Goal: Task Accomplishment & Management: Complete application form

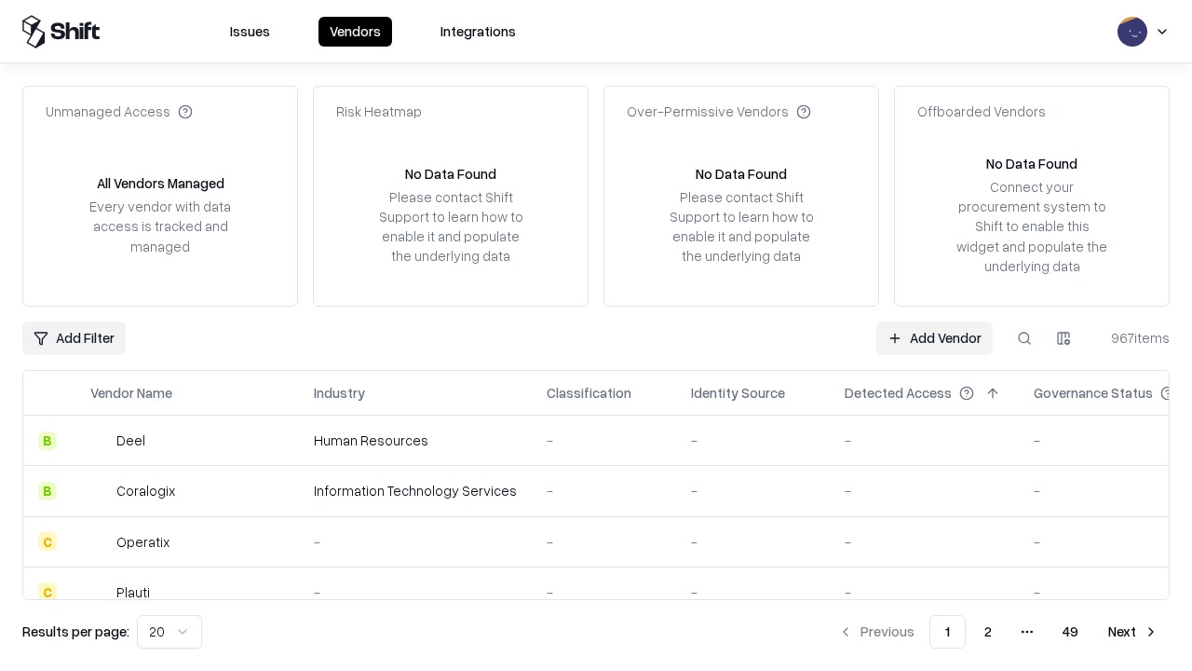
click at [934, 337] on link "Add Vendor" at bounding box center [934, 338] width 116 height 34
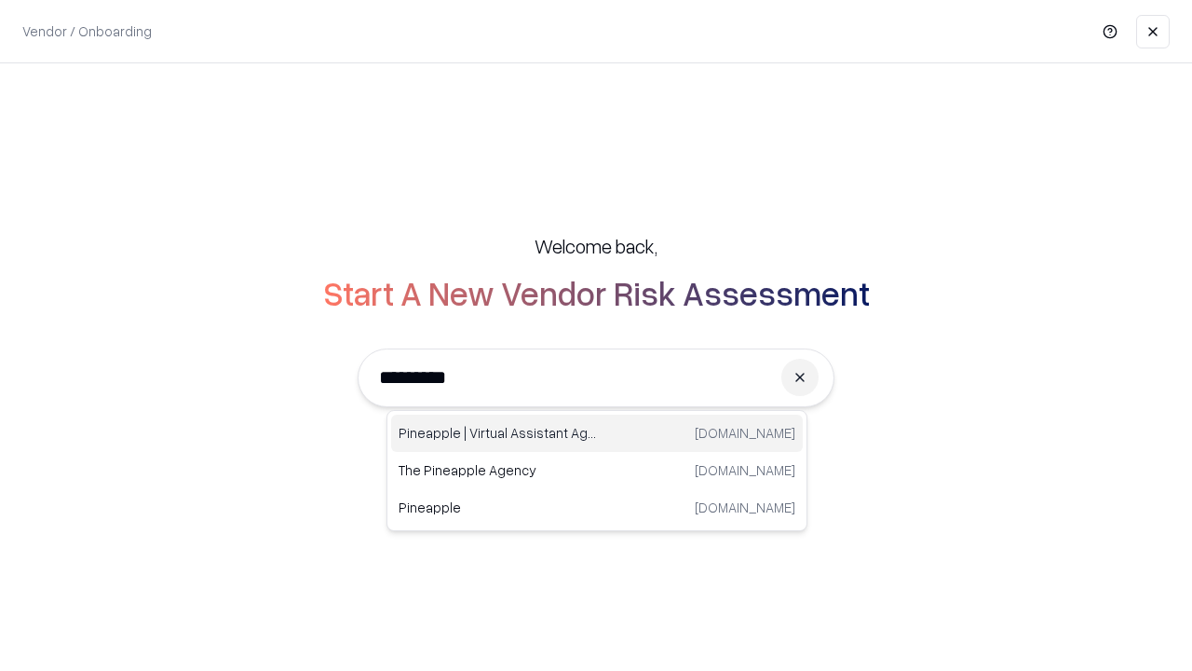
click at [597, 433] on div "Pineapple | Virtual Assistant Agency trypineapple.com" at bounding box center [597, 432] width 412 height 37
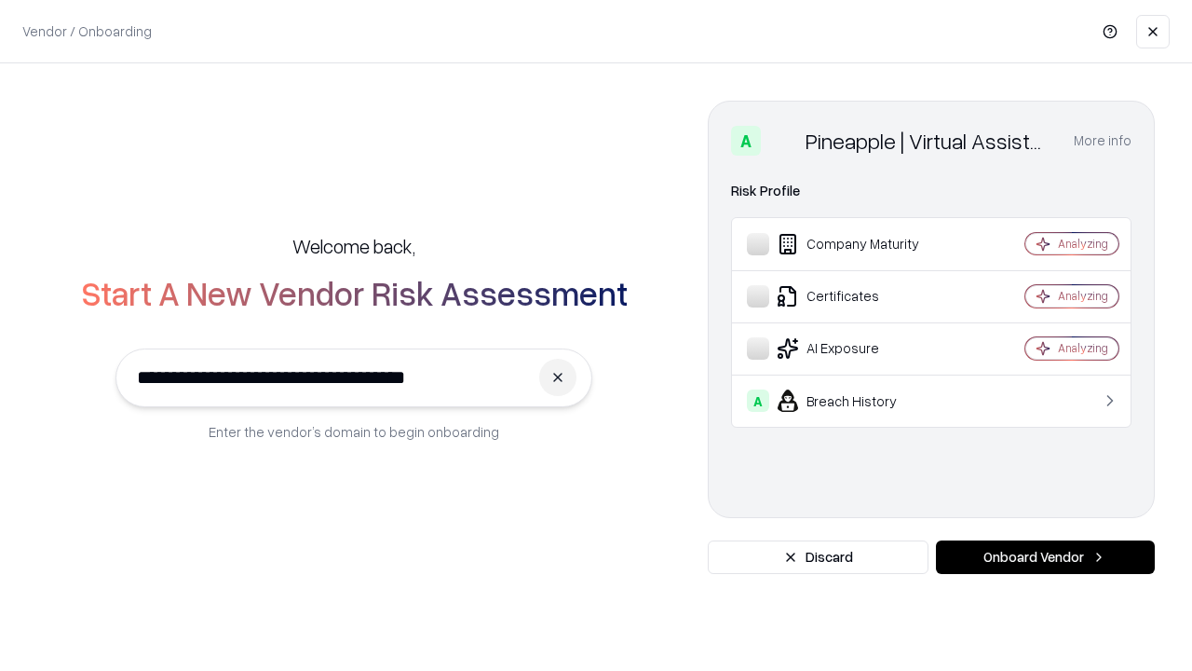
type input "**********"
click at [1045, 557] on button "Onboard Vendor" at bounding box center [1045, 557] width 219 height 34
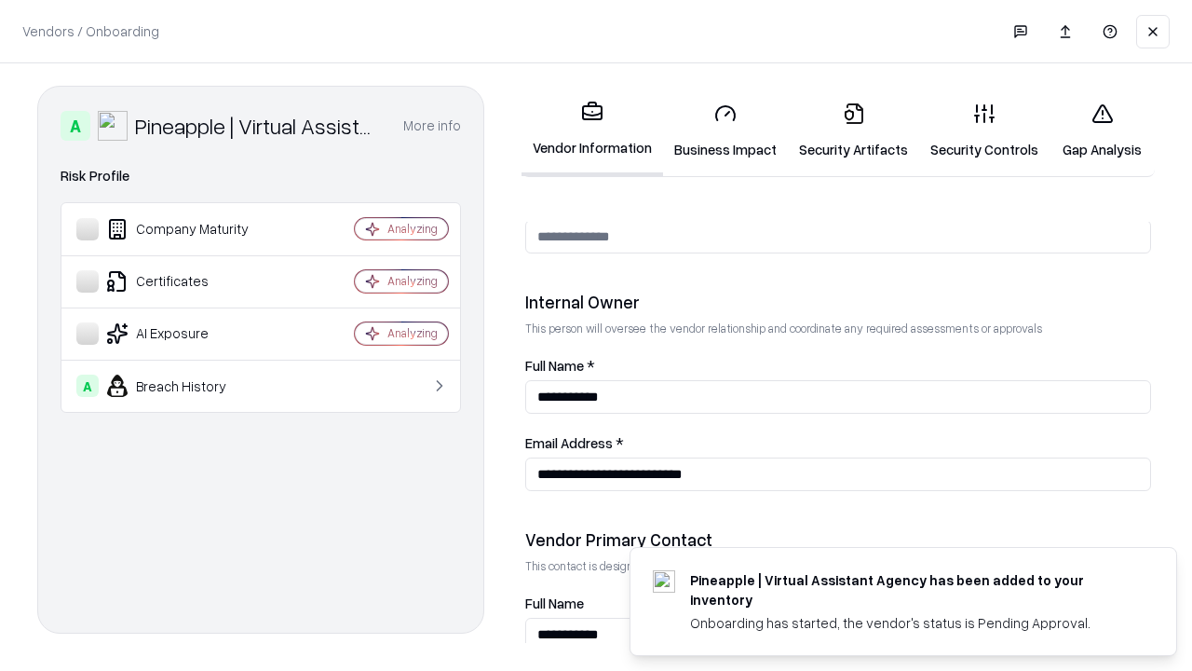
scroll to position [965, 0]
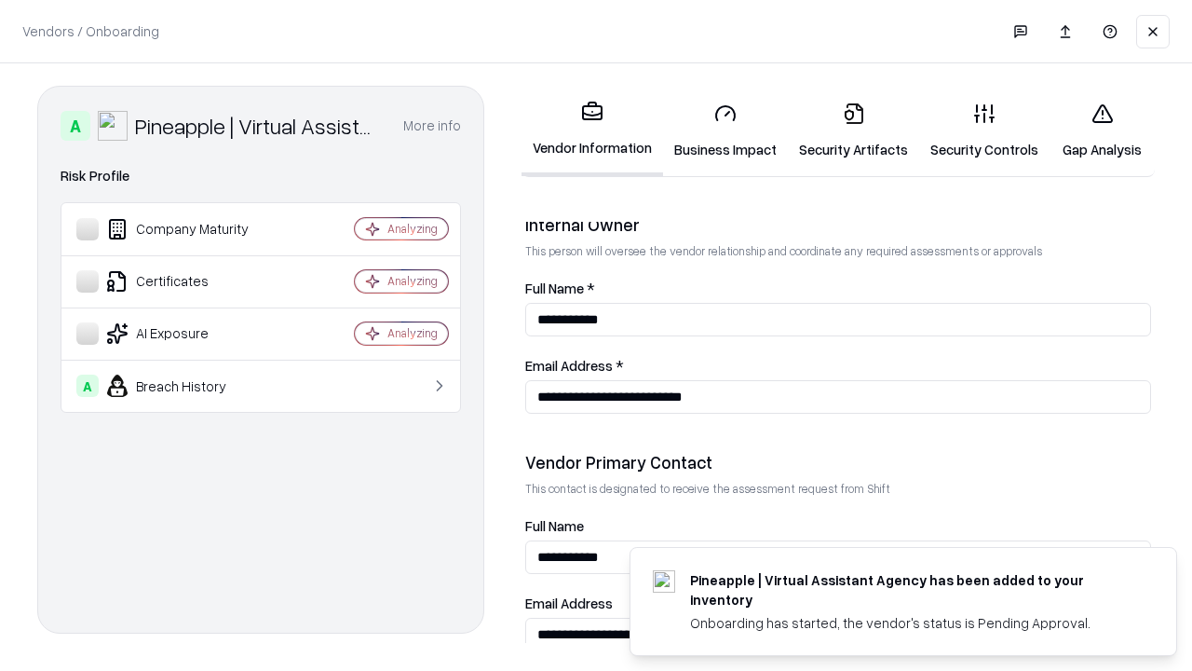
click at [726, 130] on link "Business Impact" at bounding box center [725, 131] width 125 height 87
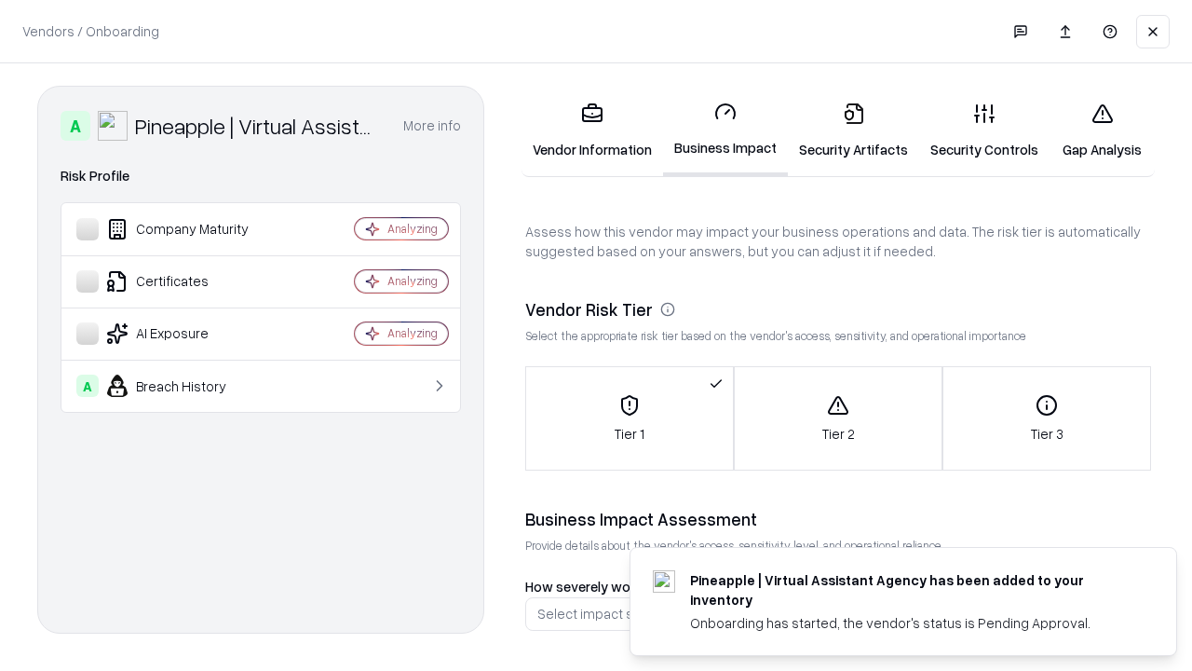
click at [853, 130] on link "Security Artifacts" at bounding box center [853, 131] width 131 height 87
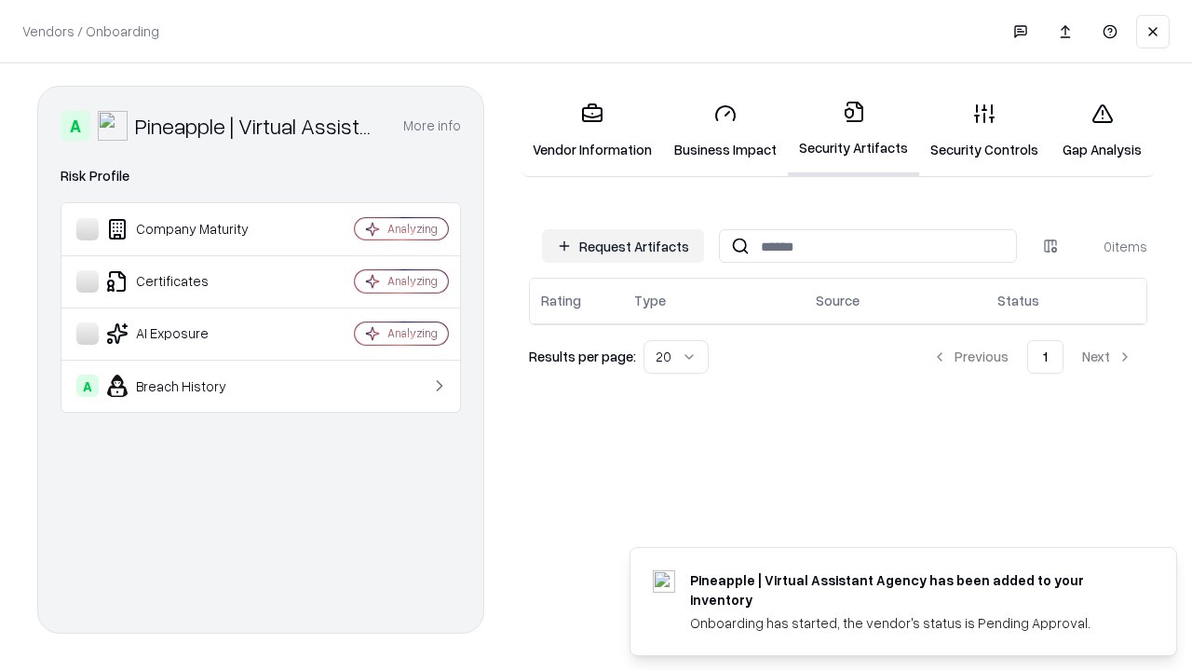
click at [623, 246] on button "Request Artifacts" at bounding box center [623, 246] width 162 height 34
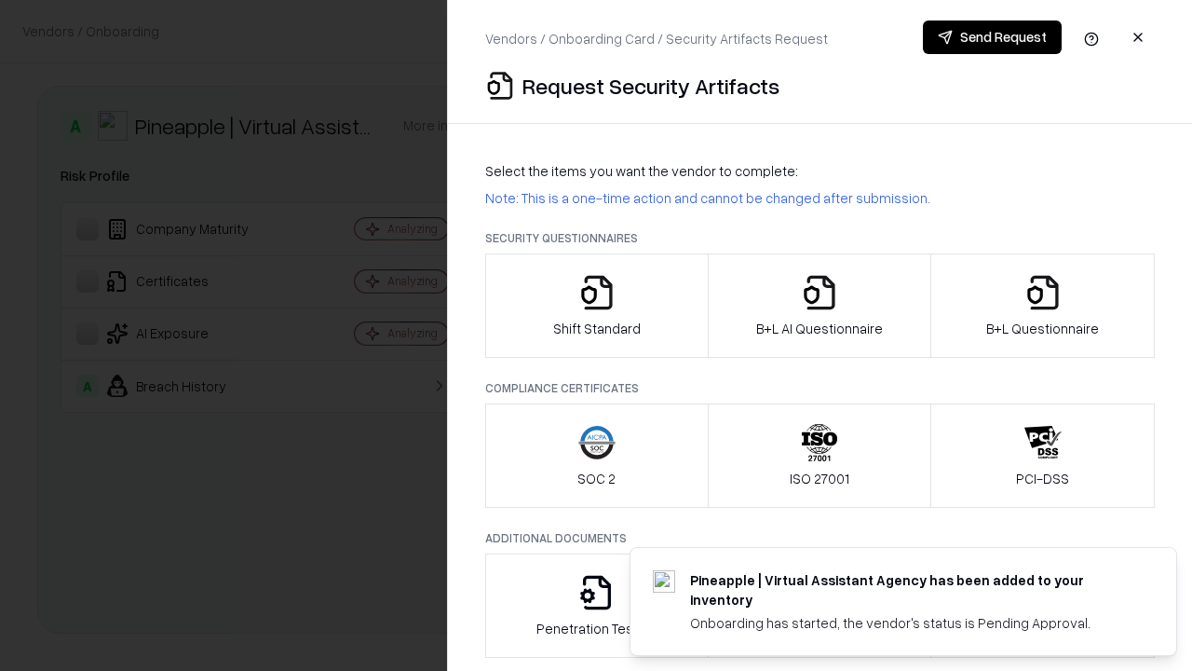
click at [596, 305] on icon "button" at bounding box center [596, 292] width 37 height 37
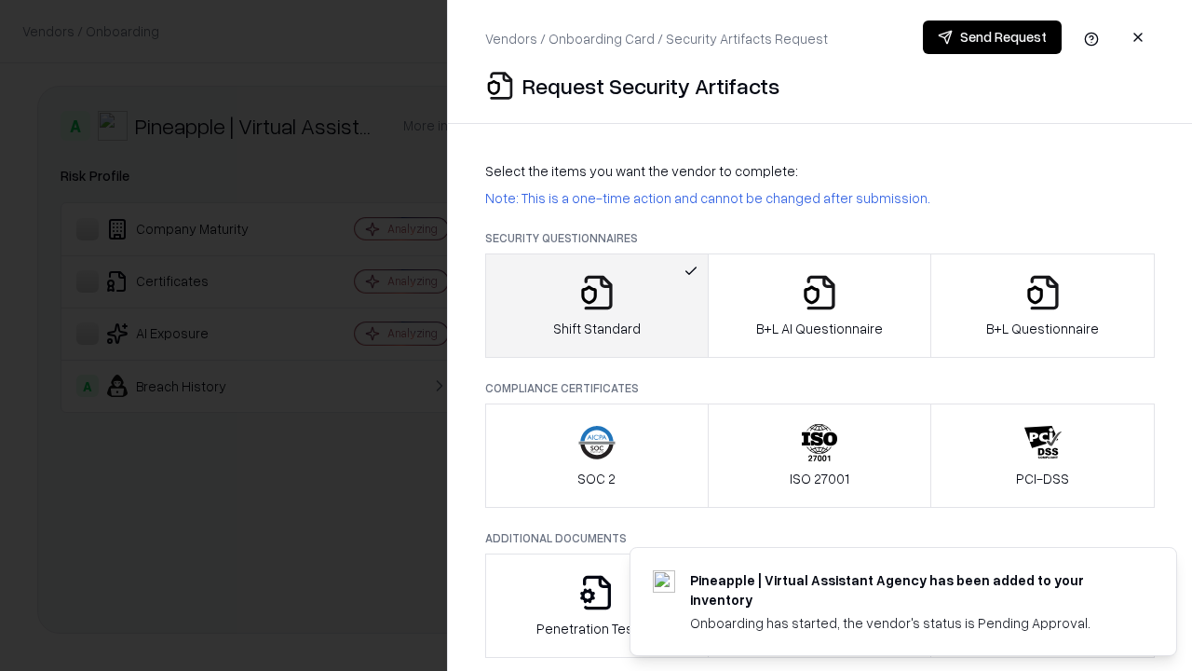
click at [992, 37] on button "Send Request" at bounding box center [992, 37] width 139 height 34
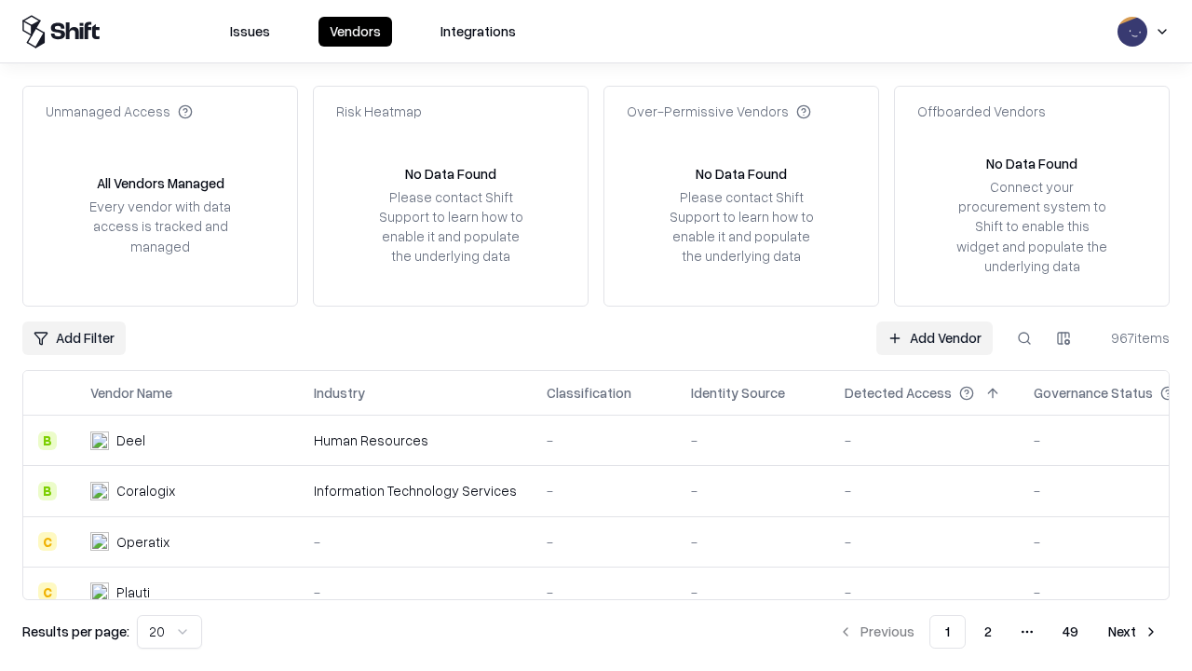
click at [1024, 337] on button at bounding box center [1025, 338] width 34 height 34
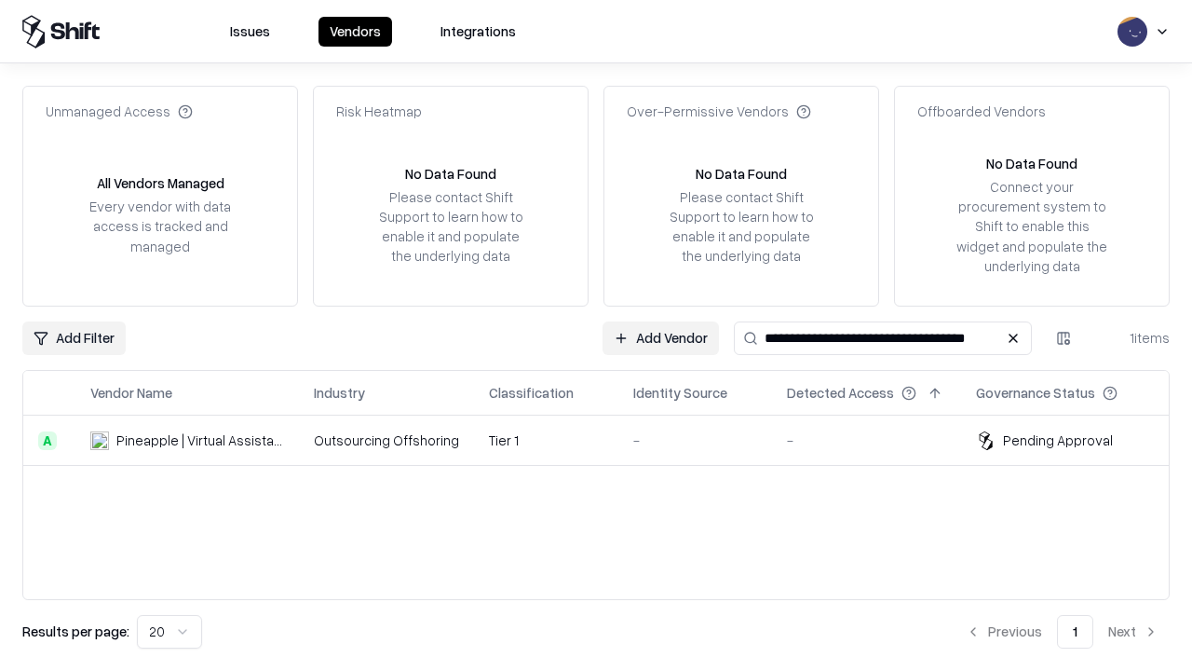
type input "**********"
click at [607, 440] on td "Tier 1" at bounding box center [546, 440] width 144 height 50
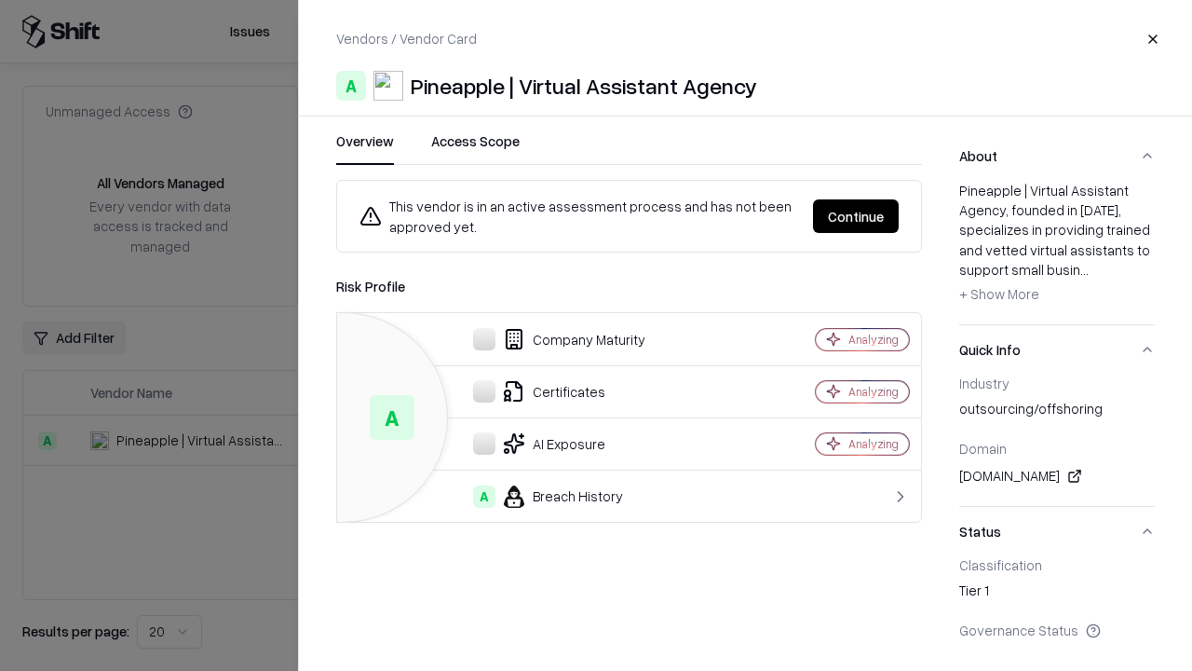
click at [856, 216] on button "Continue" at bounding box center [856, 216] width 86 height 34
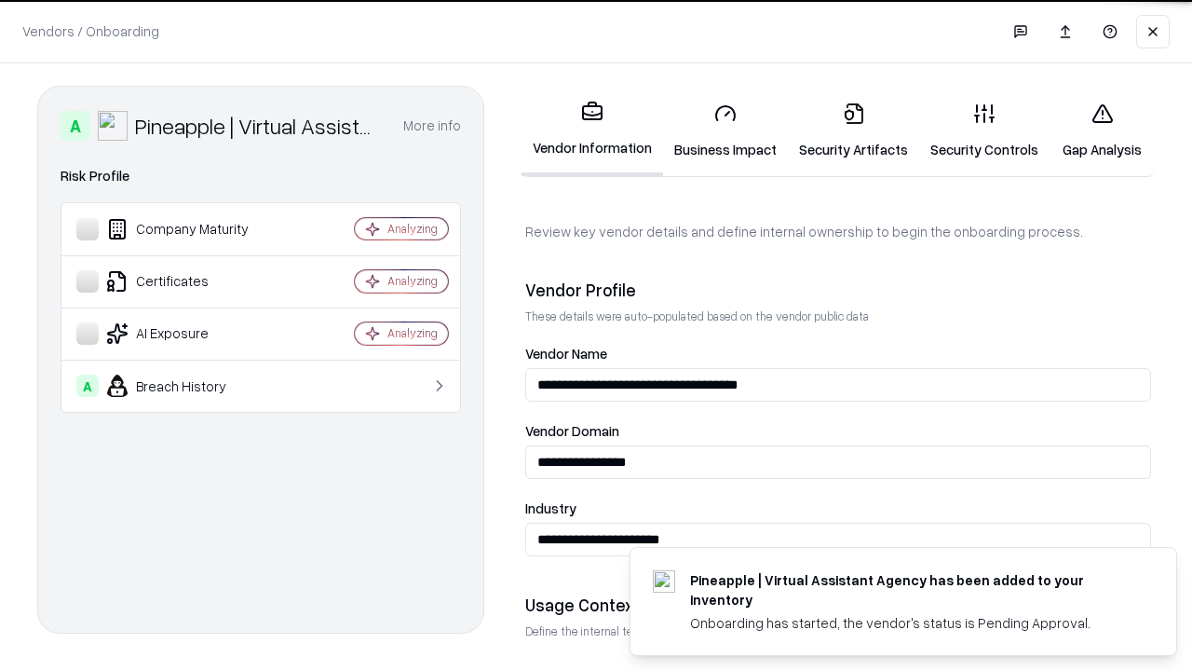
click at [853, 130] on link "Security Artifacts" at bounding box center [853, 131] width 131 height 87
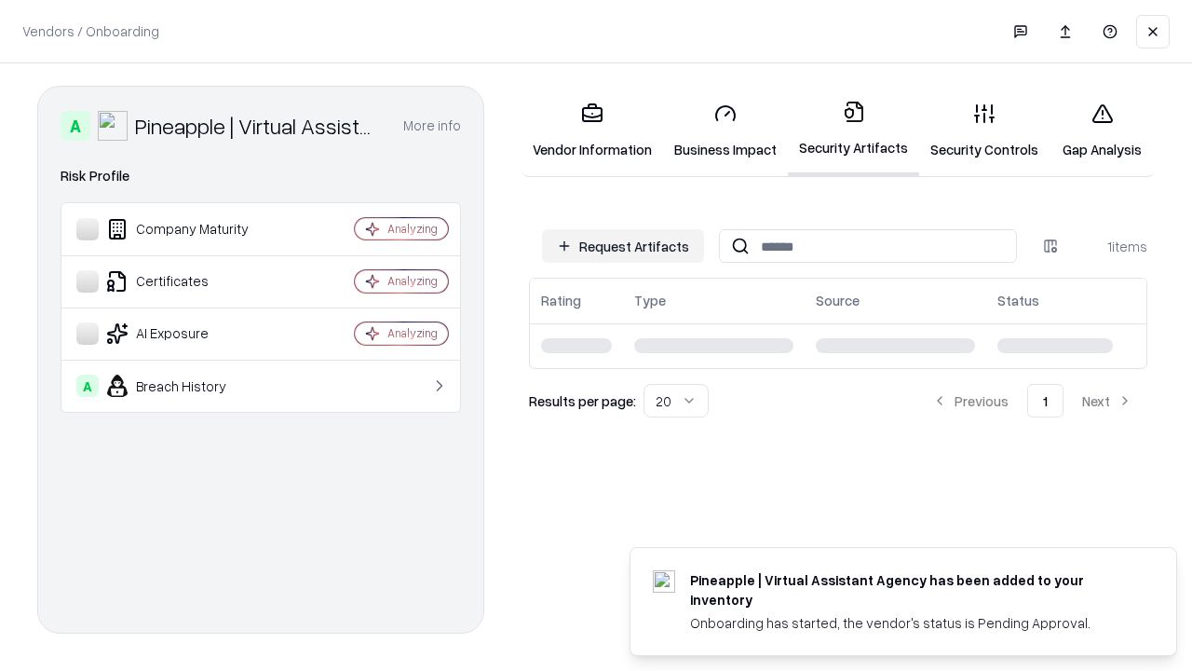
click at [1102, 130] on link "Gap Analysis" at bounding box center [1102, 131] width 105 height 87
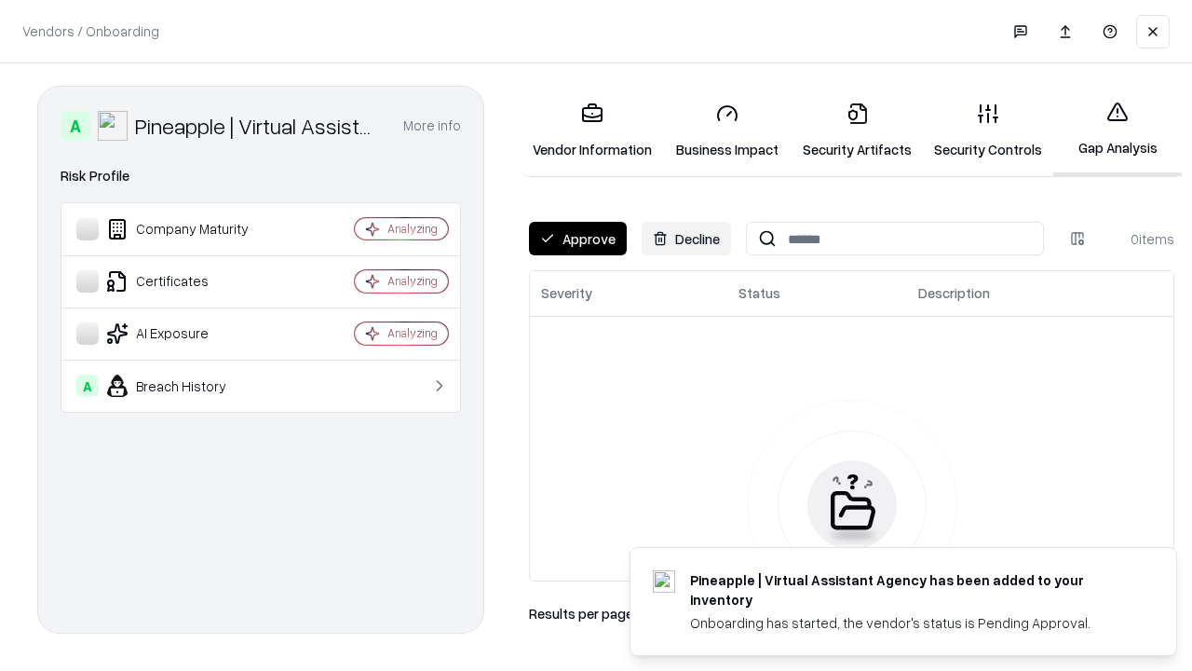
click at [577, 238] on button "Approve" at bounding box center [578, 239] width 98 height 34
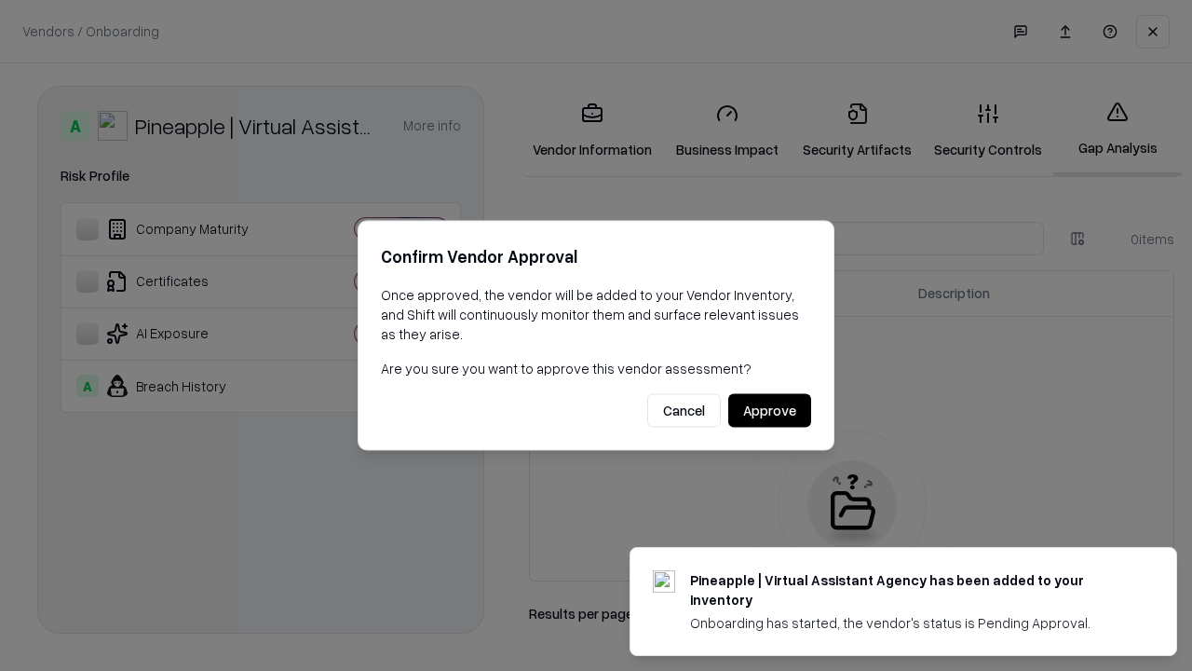
click at [769, 410] on button "Approve" at bounding box center [769, 411] width 83 height 34
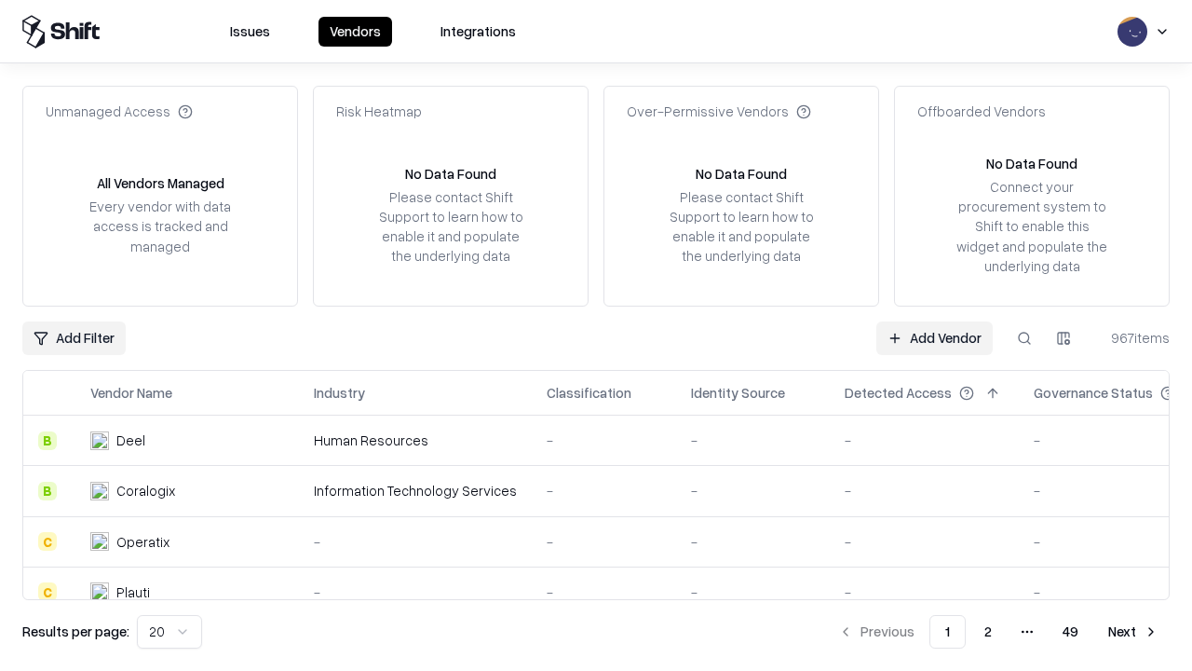
type input "**********"
click at [934, 337] on link "Add Vendor" at bounding box center [934, 338] width 116 height 34
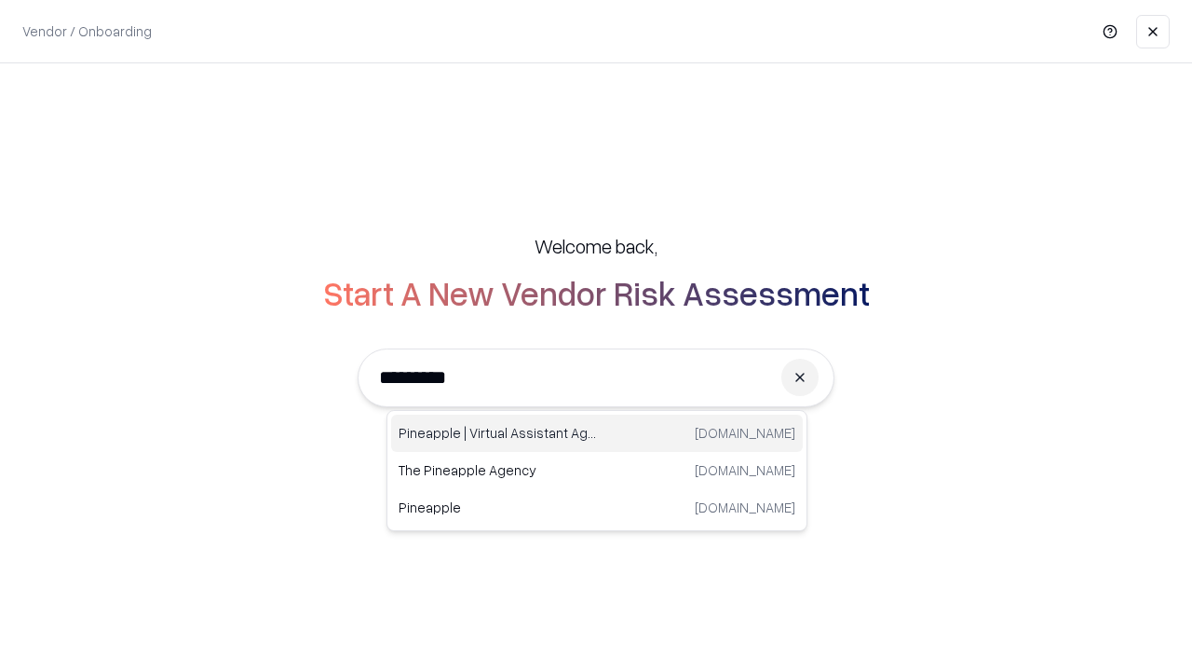
click at [597, 433] on div "Pineapple | Virtual Assistant Agency trypineapple.com" at bounding box center [597, 432] width 412 height 37
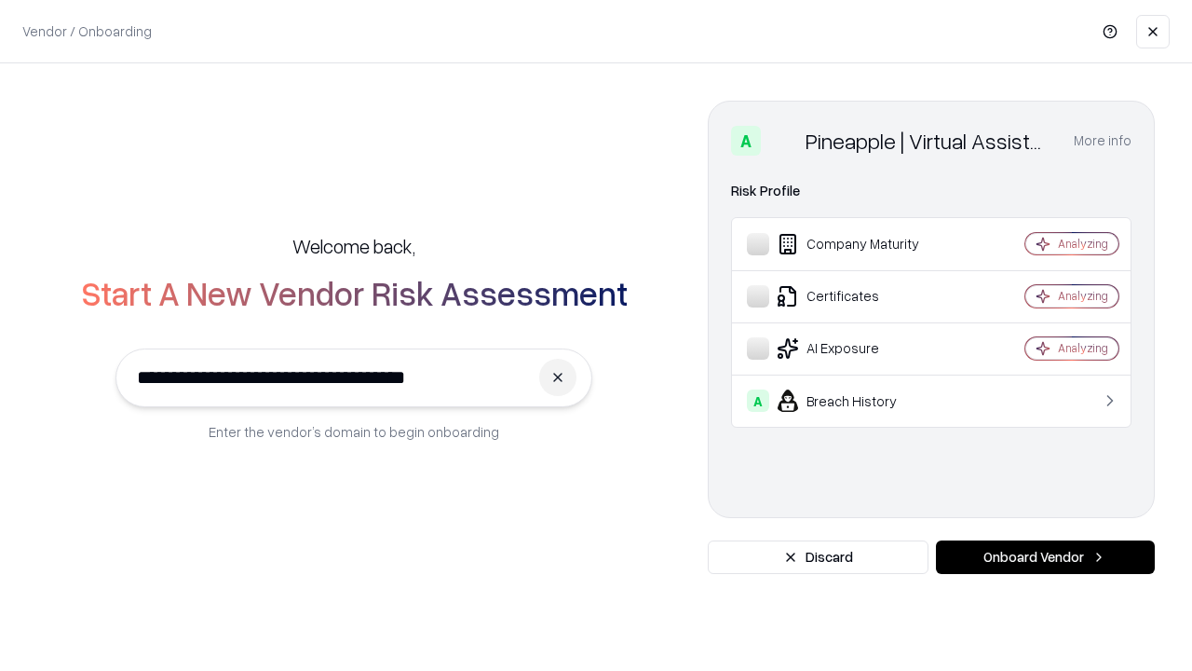
type input "**********"
click at [1045, 557] on button "Onboard Vendor" at bounding box center [1045, 557] width 219 height 34
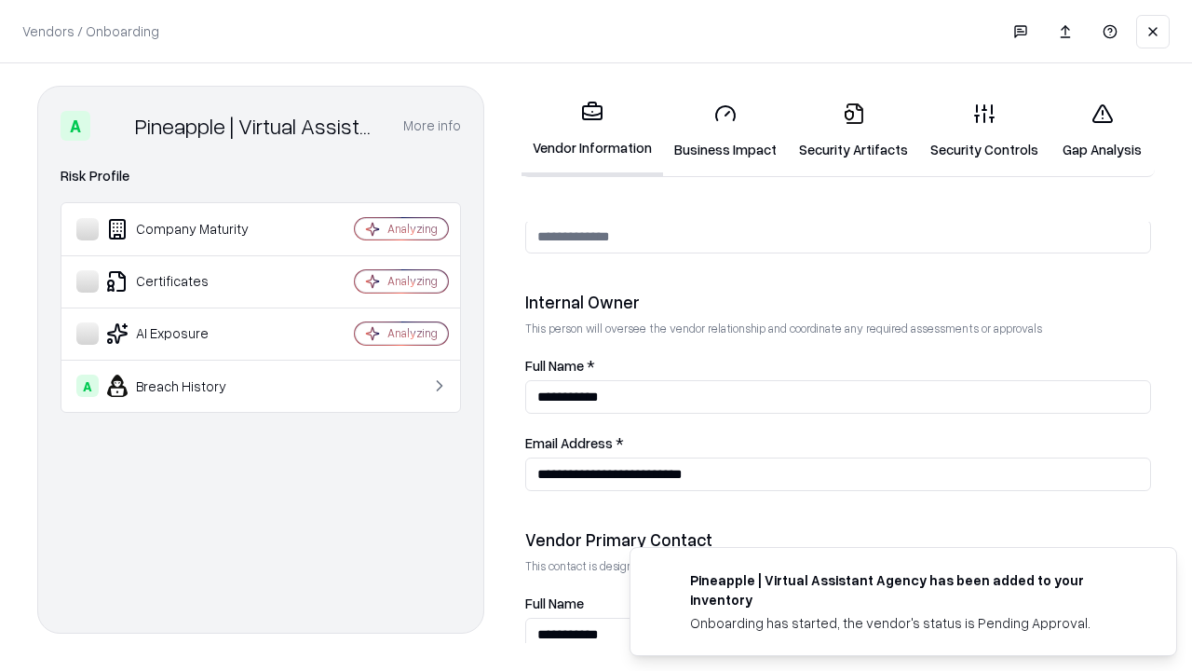
scroll to position [965, 0]
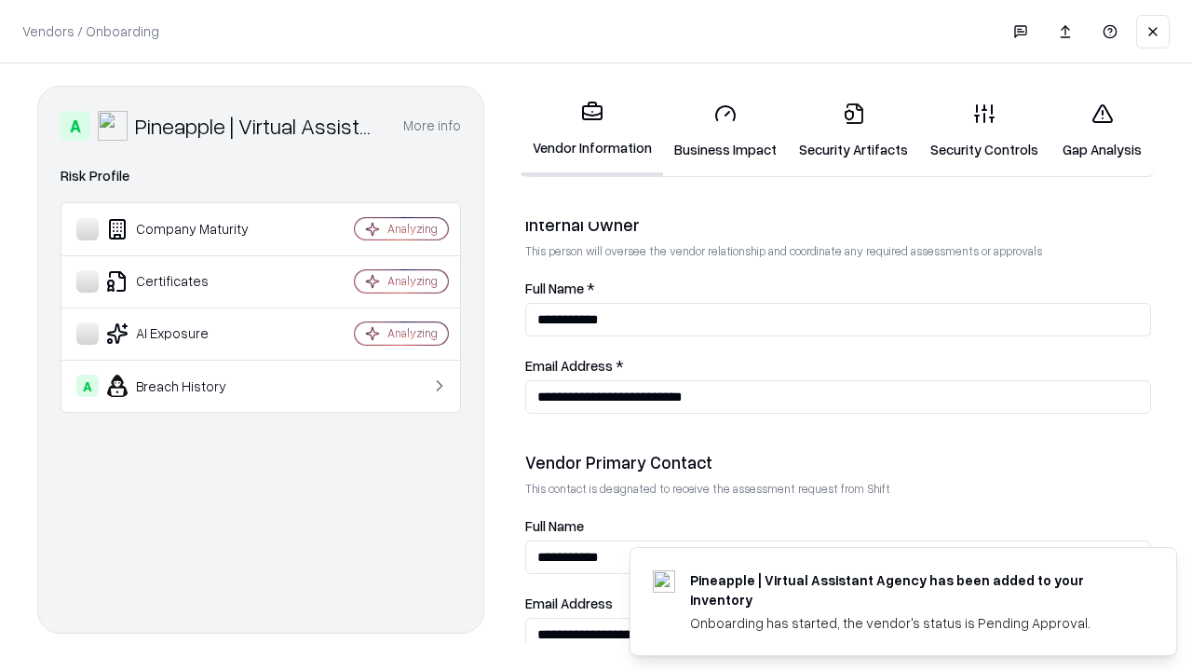
click at [1102, 130] on link "Gap Analysis" at bounding box center [1102, 131] width 105 height 87
